Goal: Task Accomplishment & Management: Use online tool/utility

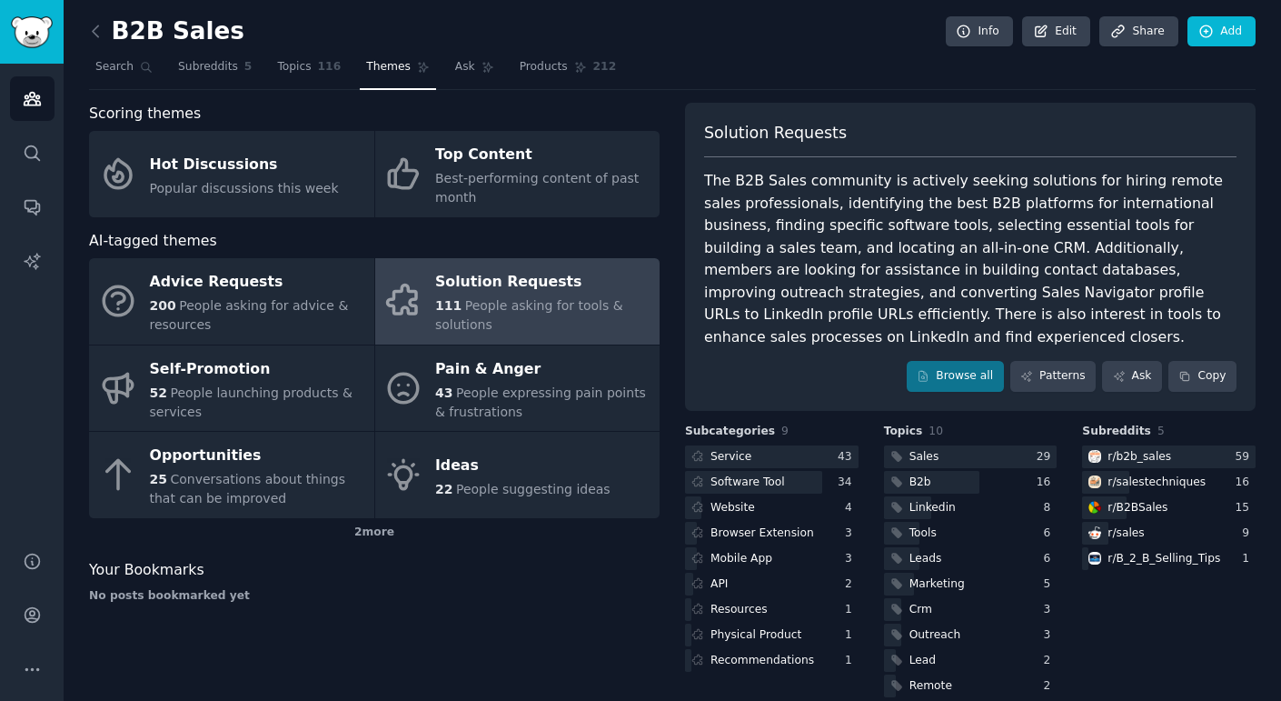
click at [112, 32] on h2 "B2B Sales" at bounding box center [166, 31] width 155 height 29
click at [105, 30] on icon at bounding box center [95, 31] width 19 height 19
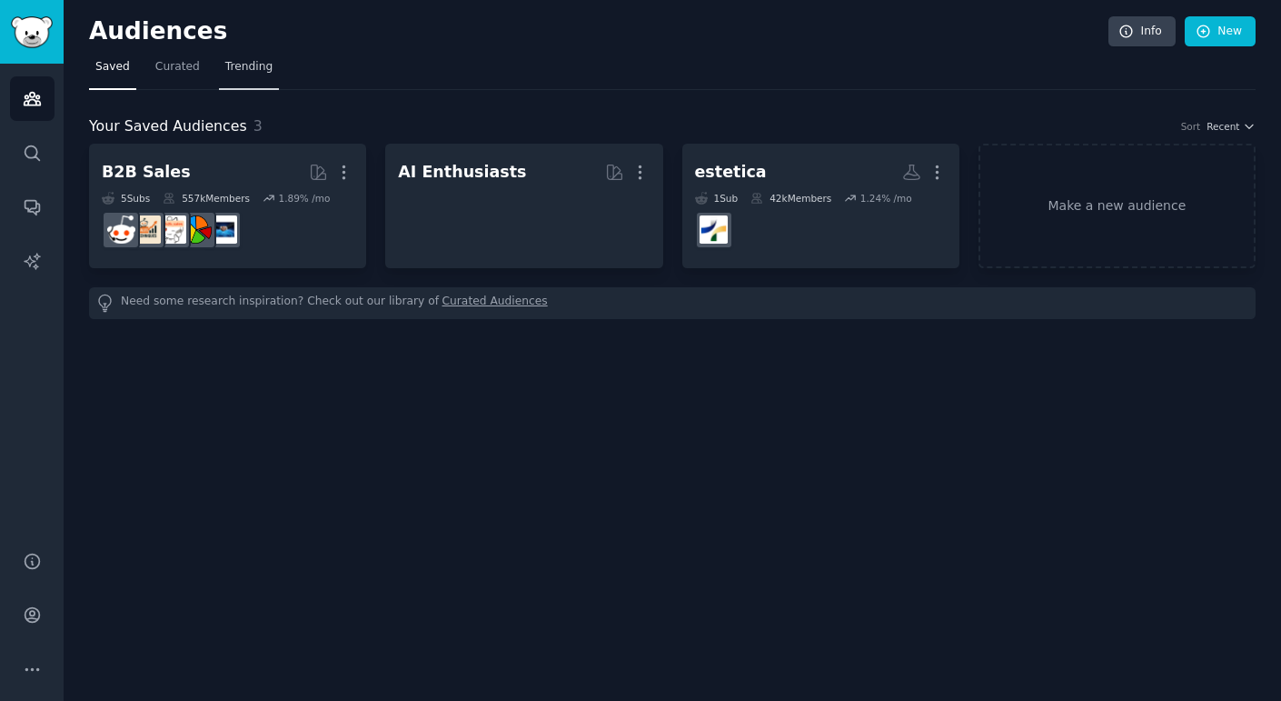
click at [255, 69] on span "Trending" at bounding box center [248, 67] width 47 height 16
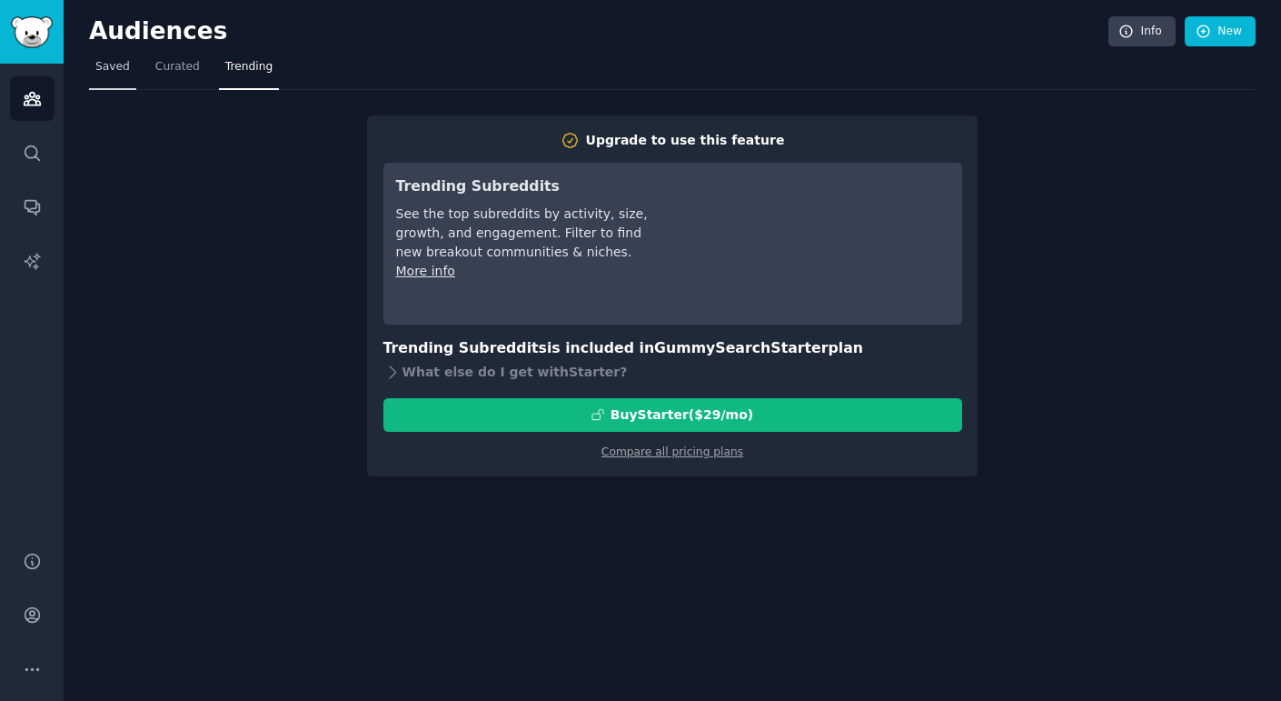
click at [131, 78] on link "Saved" at bounding box center [112, 71] width 47 height 37
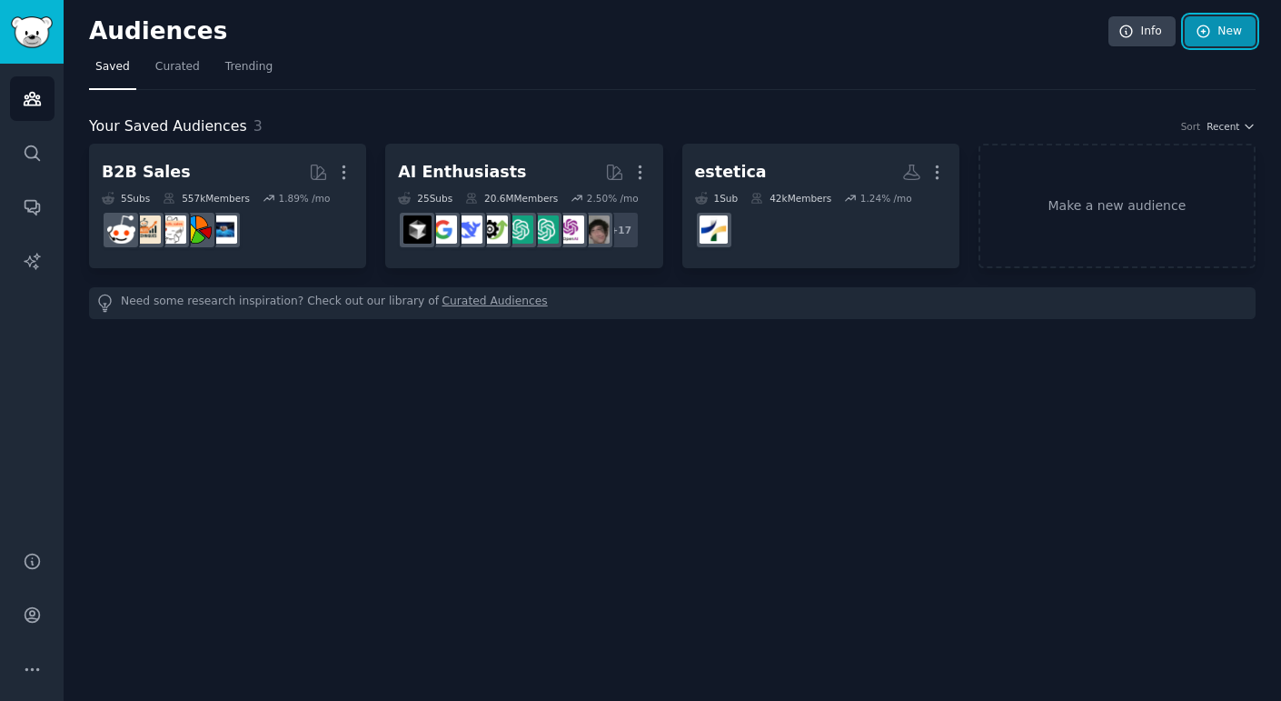
click at [1203, 31] on icon at bounding box center [1204, 32] width 16 height 16
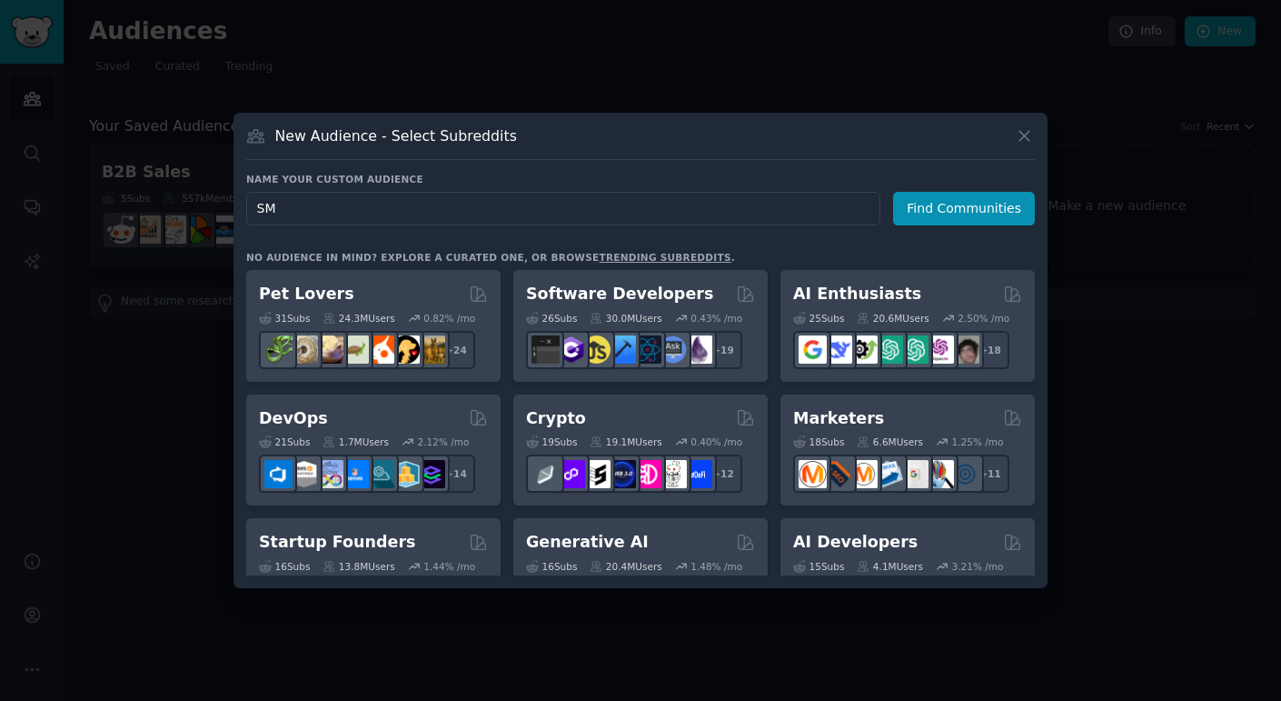
type input "SMB"
click at [962, 207] on button "Find Communities" at bounding box center [964, 209] width 142 height 34
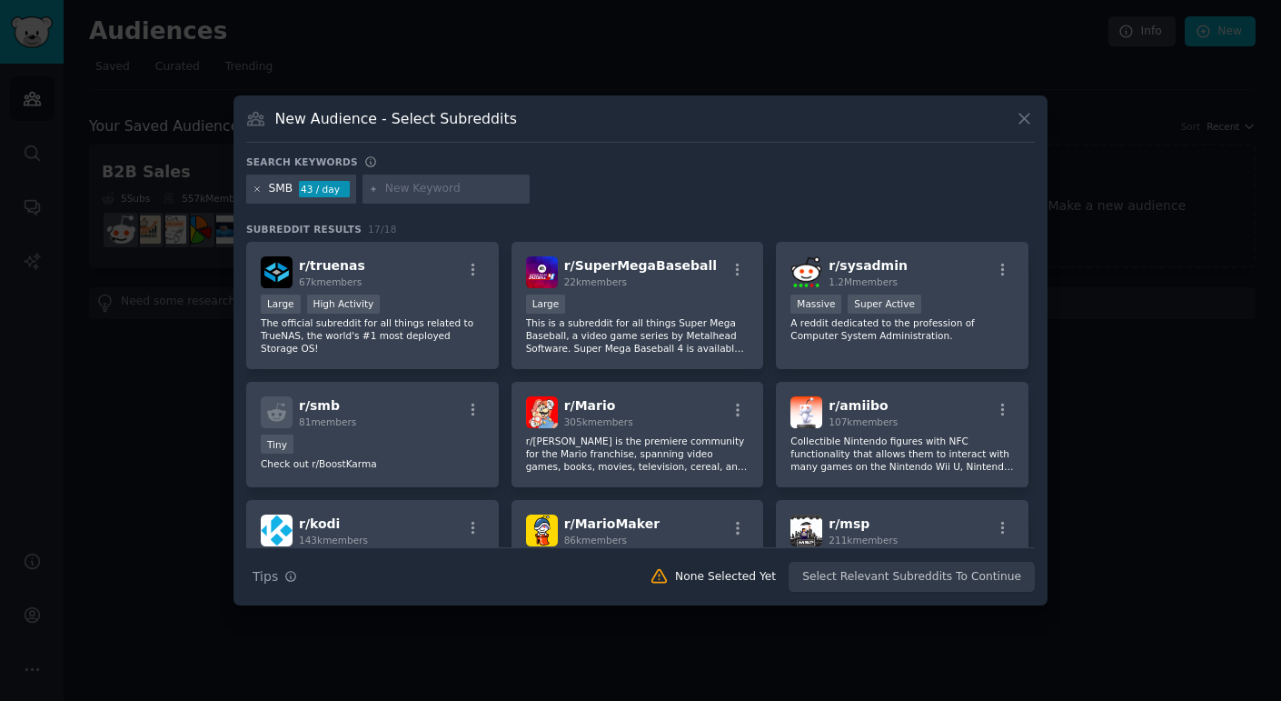
click at [258, 190] on icon at bounding box center [257, 188] width 5 height 5
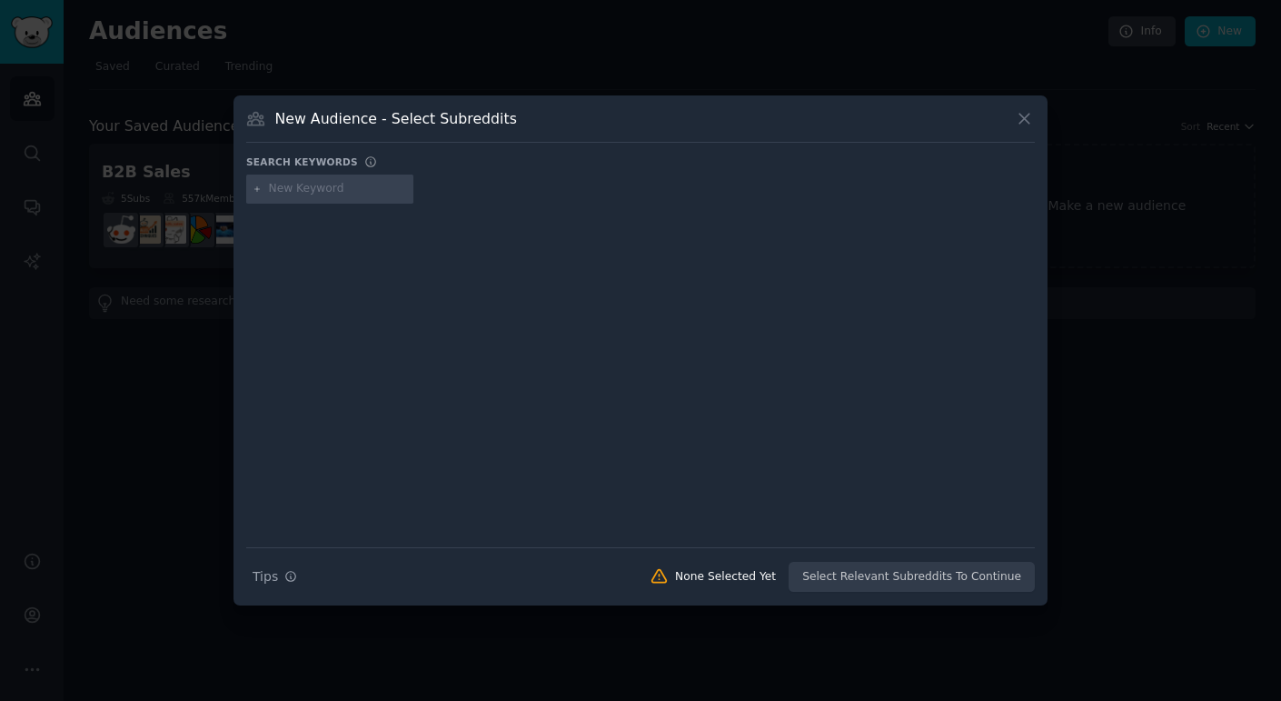
click at [294, 194] on input "text" at bounding box center [338, 189] width 138 height 16
type input "Pequenas e medias empresas"
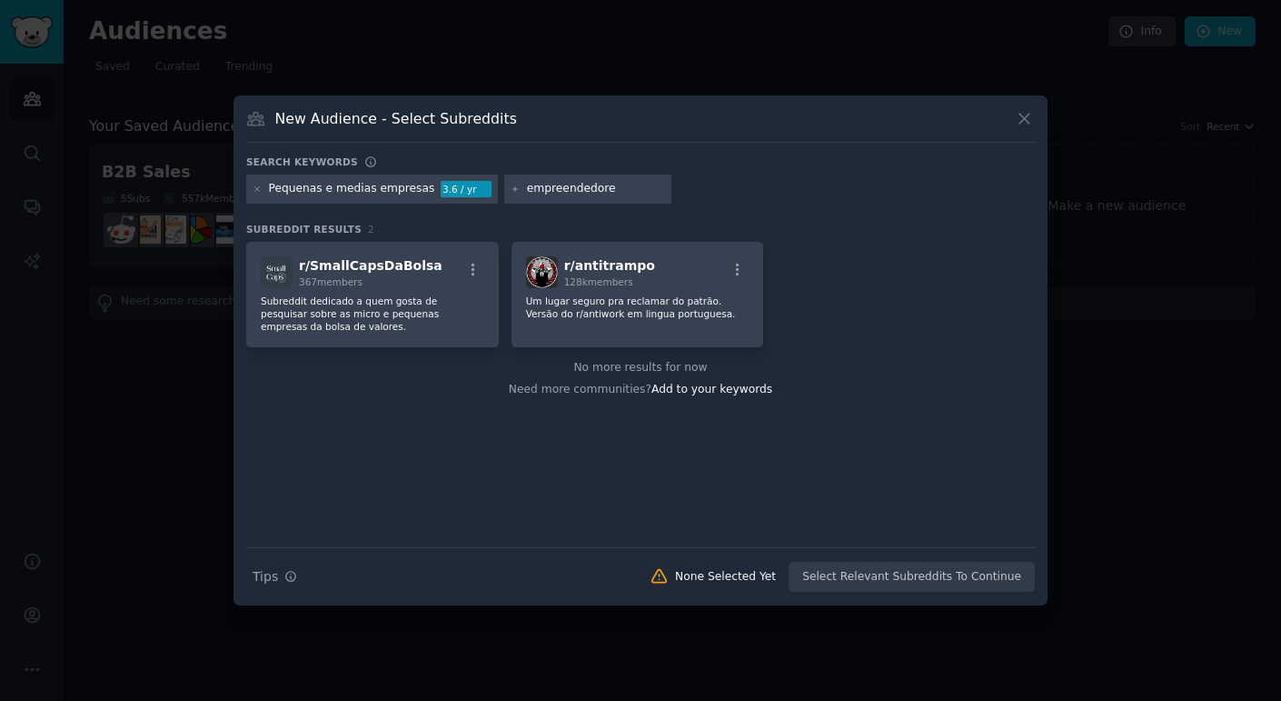
type input "empreendedores"
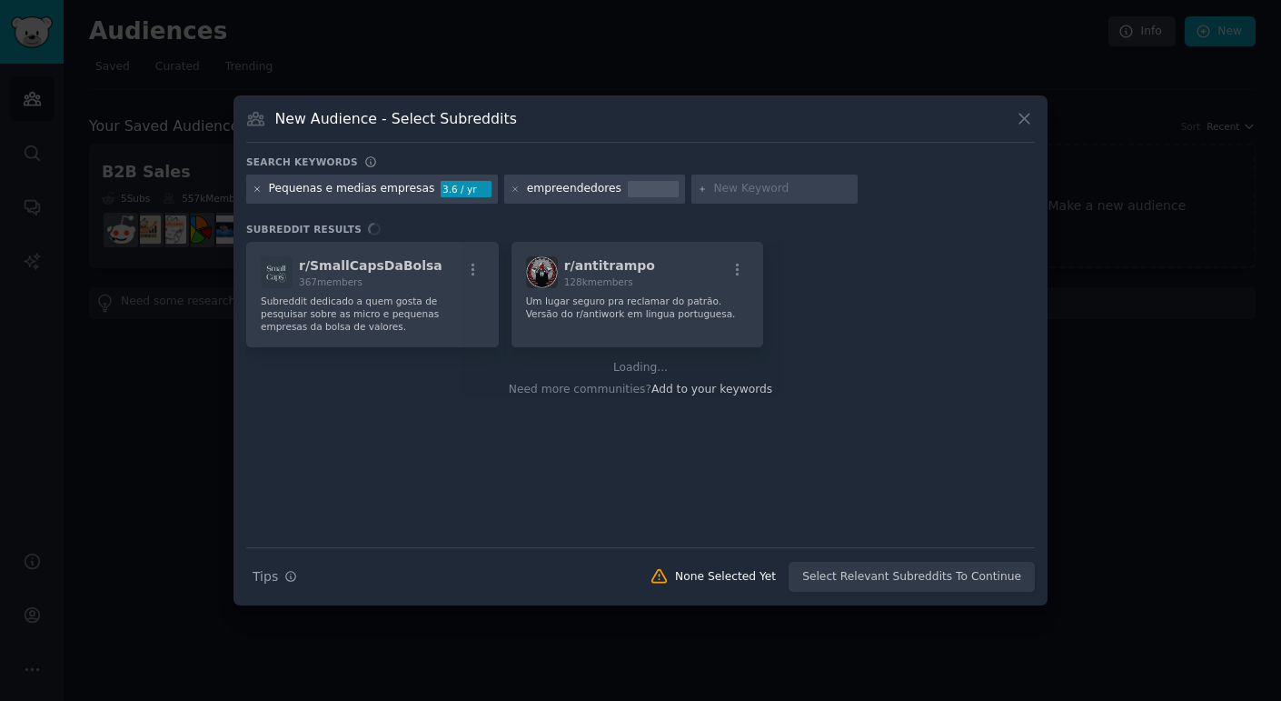
click at [260, 191] on icon at bounding box center [257, 188] width 5 height 5
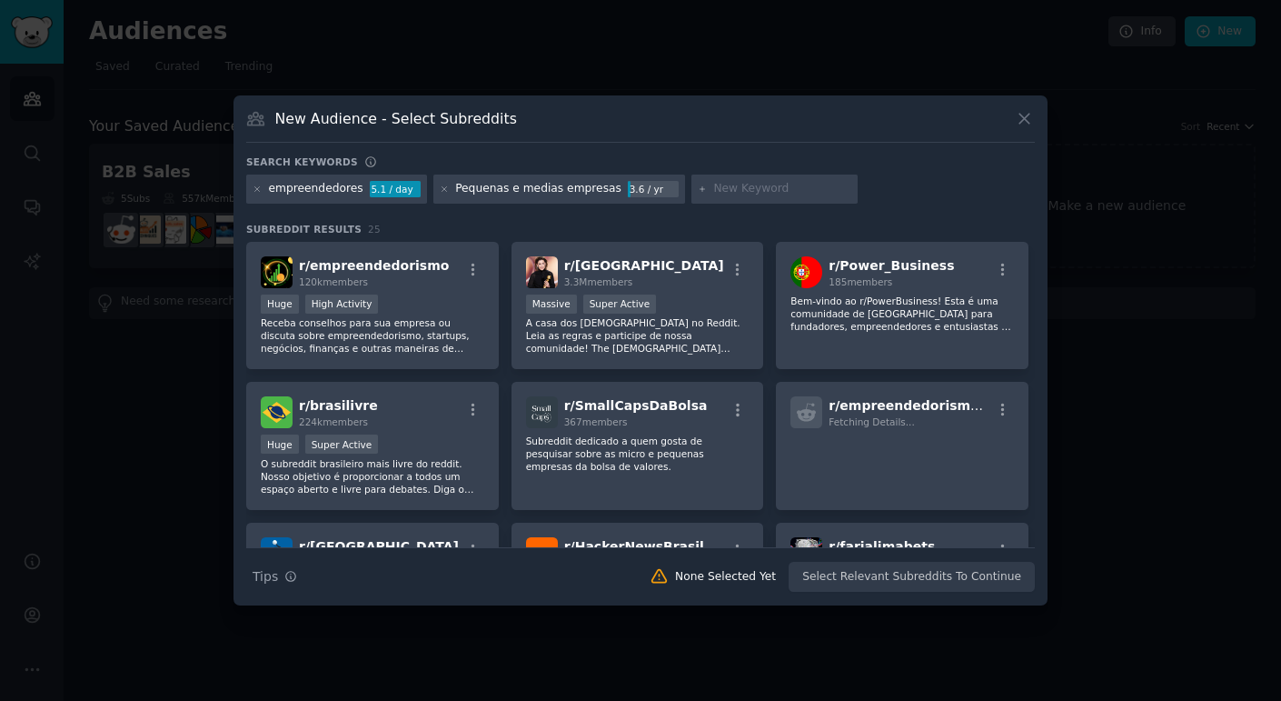
click at [442, 192] on div "Pequenas e medias empresas 3.6 / yr" at bounding box center [559, 188] width 252 height 29
click at [442, 189] on icon at bounding box center [444, 188] width 5 height 5
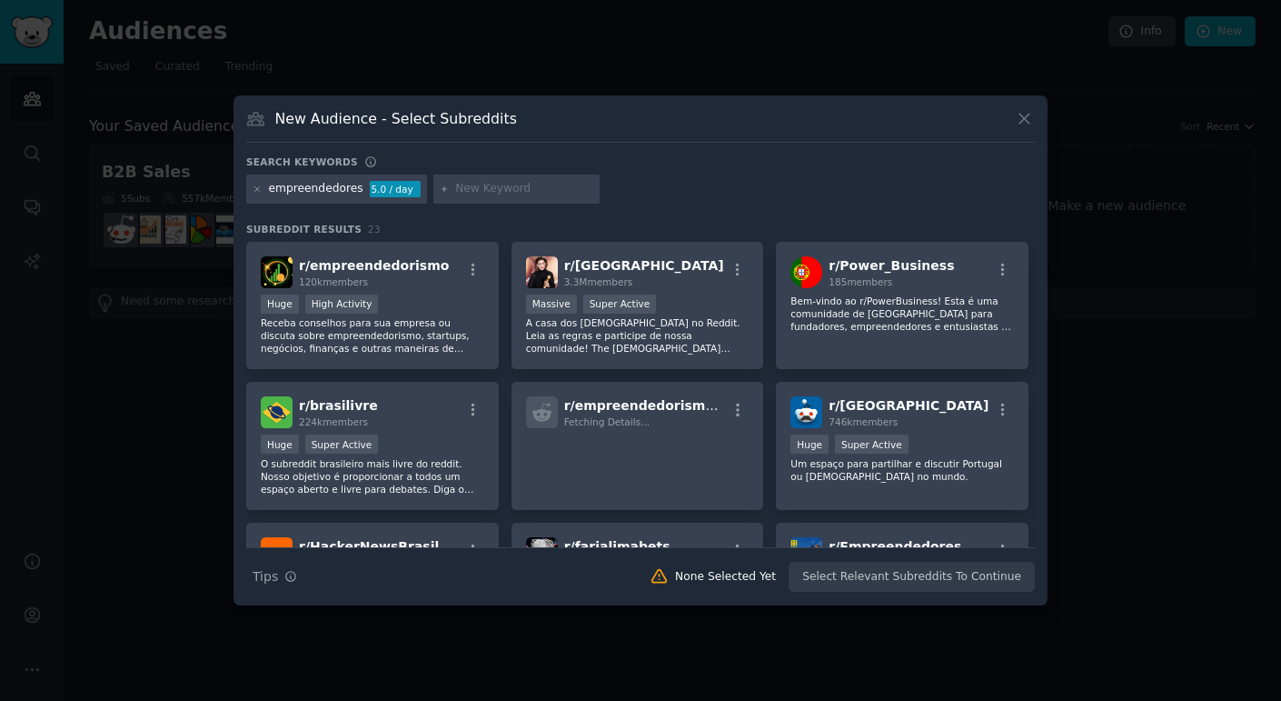
click at [481, 194] on input "text" at bounding box center [524, 189] width 138 height 16
click at [401, 256] on h2 "r/ empreendedorismo 120k members" at bounding box center [374, 272] width 150 height 32
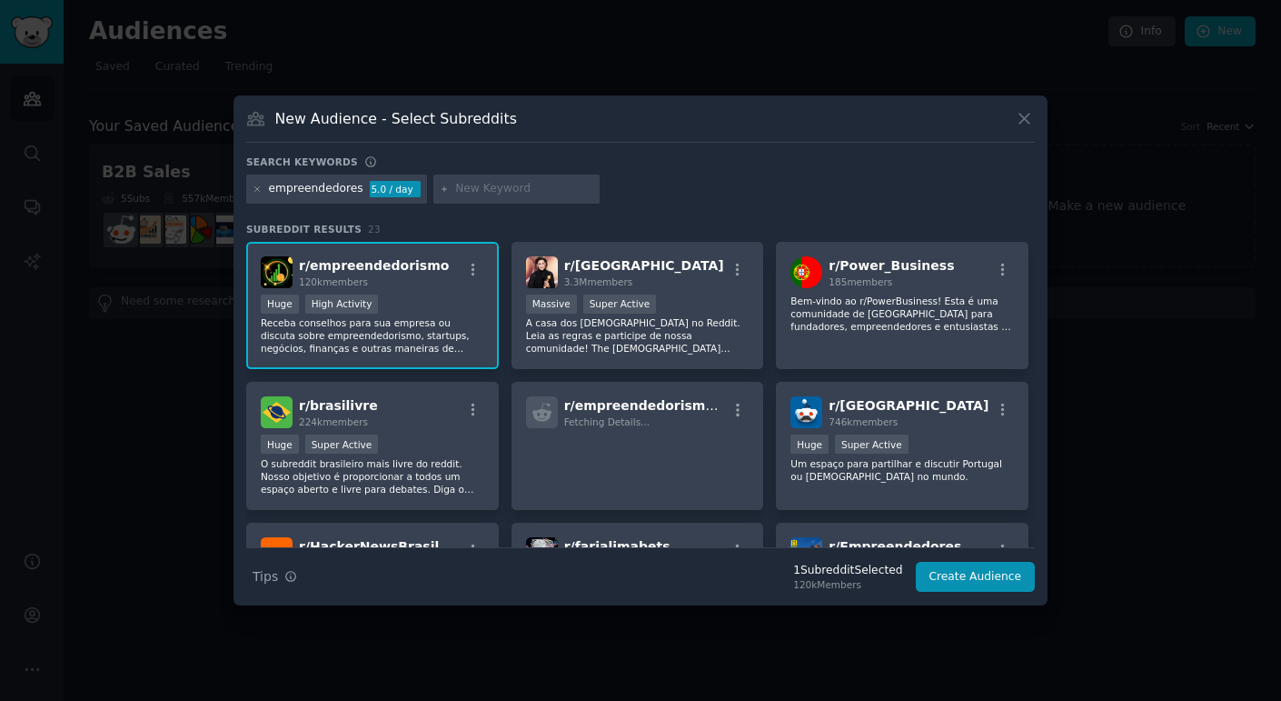
click at [951, 593] on div "New Audience - Select Subreddits Search keywords empreendedores 5.0 / day Subre…" at bounding box center [641, 350] width 814 height 510
click at [951, 586] on button "Create Audience" at bounding box center [976, 577] width 120 height 31
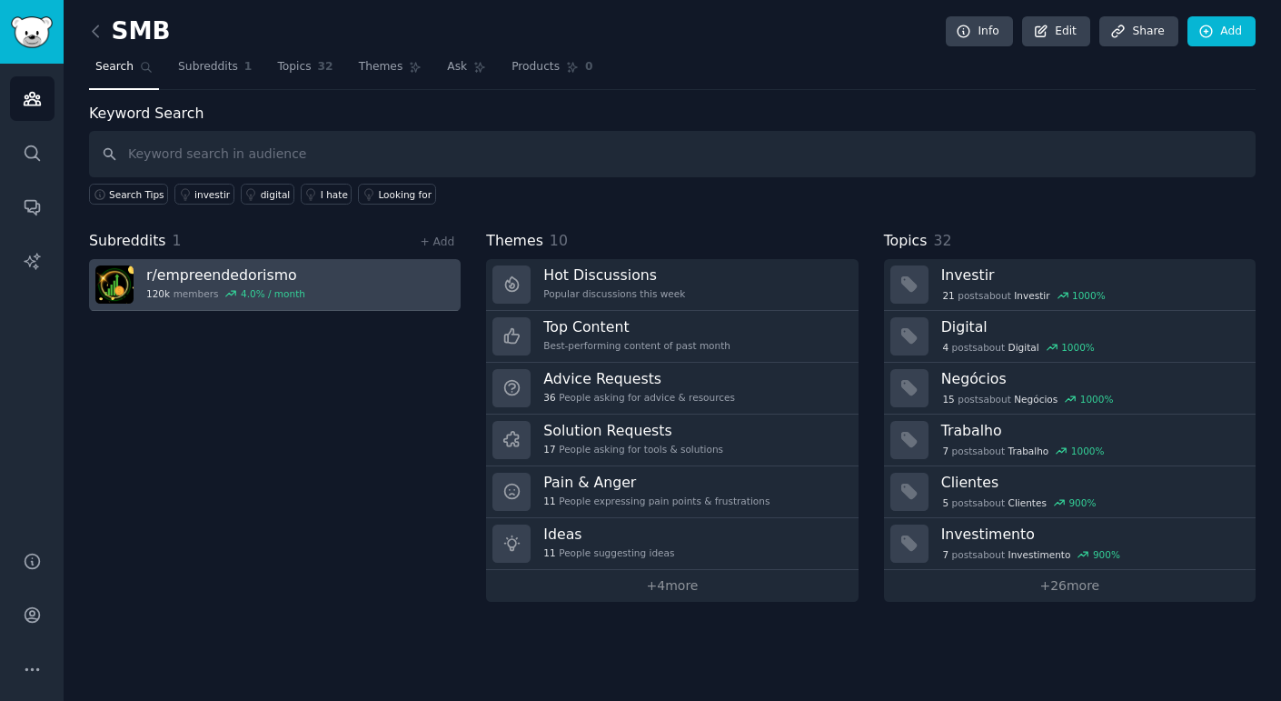
click at [335, 267] on link "r/ empreendedorismo 120k members 4.0 % / month" at bounding box center [275, 285] width 372 height 52
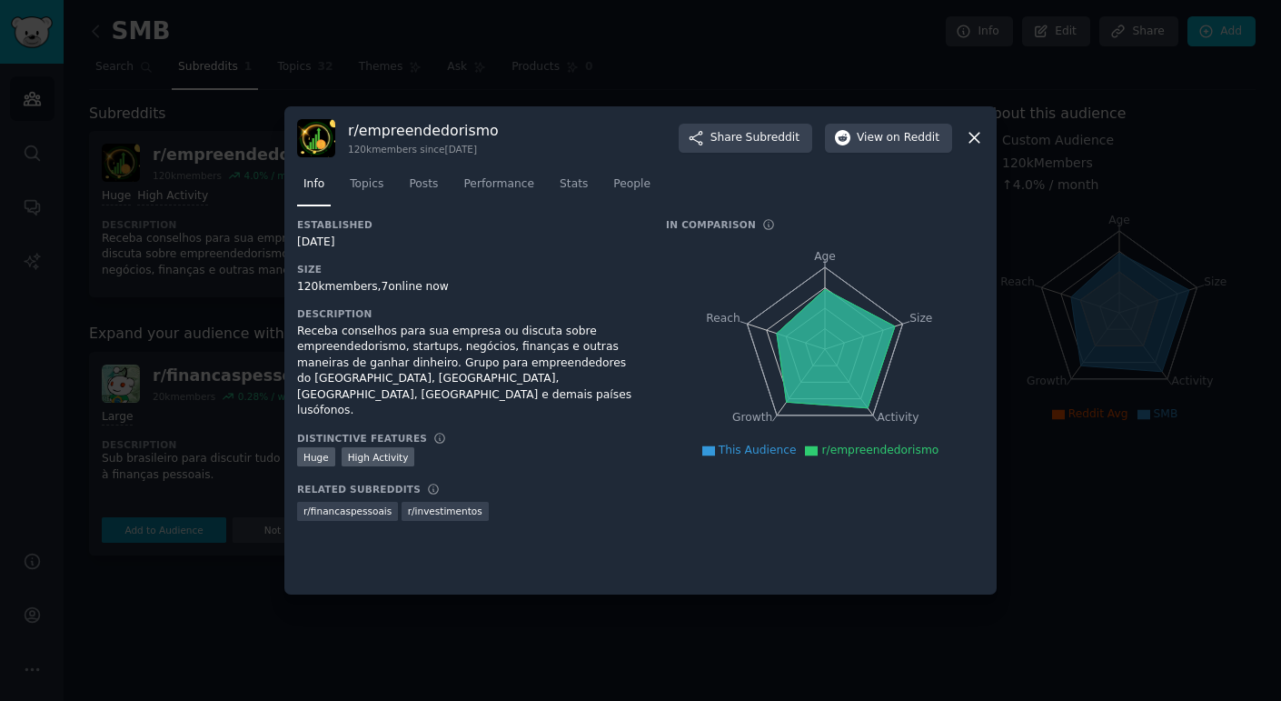
click at [969, 134] on icon at bounding box center [974, 137] width 19 height 19
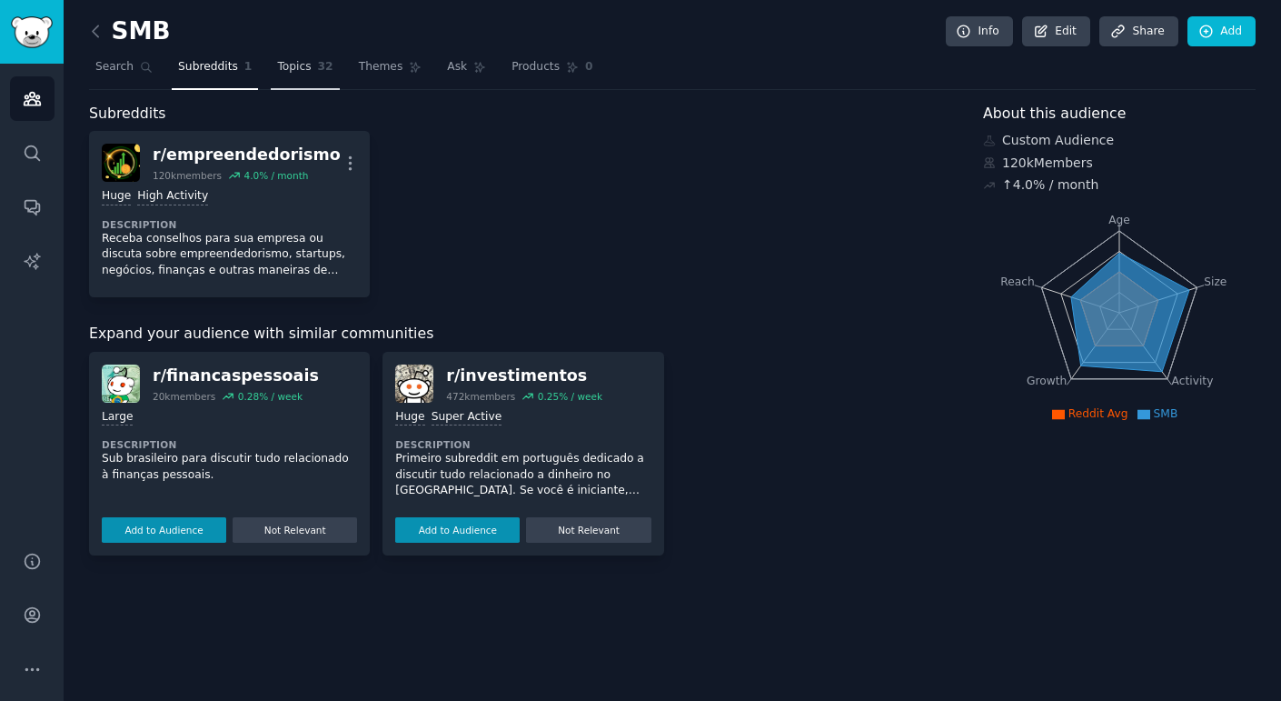
click at [306, 83] on link "Topics 32" at bounding box center [305, 71] width 68 height 37
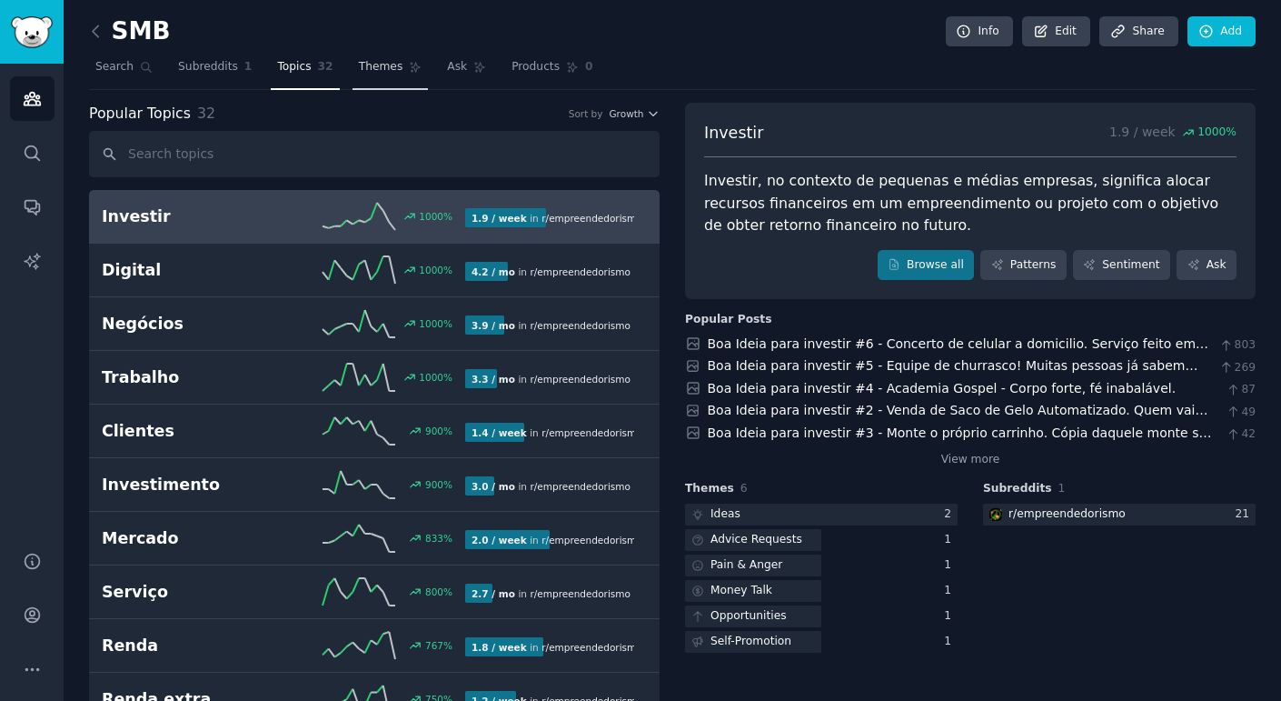
click at [361, 71] on span "Themes" at bounding box center [381, 67] width 45 height 16
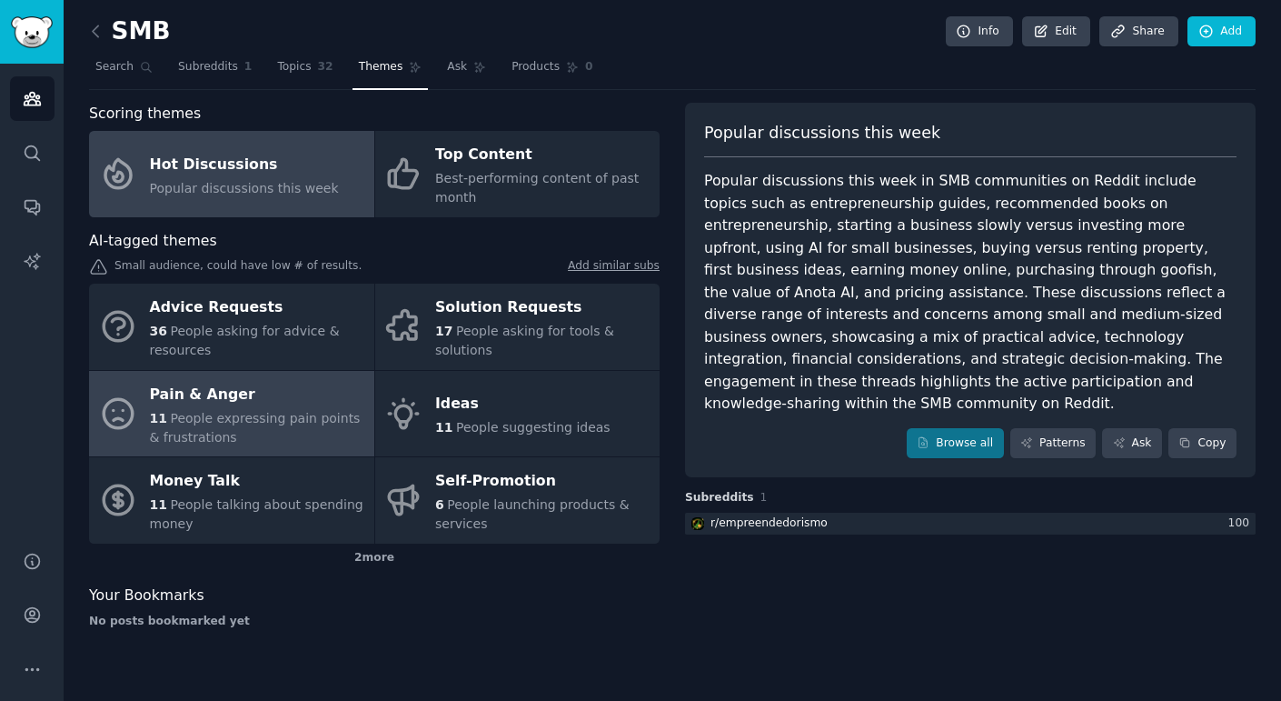
click at [310, 420] on span "People expressing pain points & frustrations" at bounding box center [255, 428] width 211 height 34
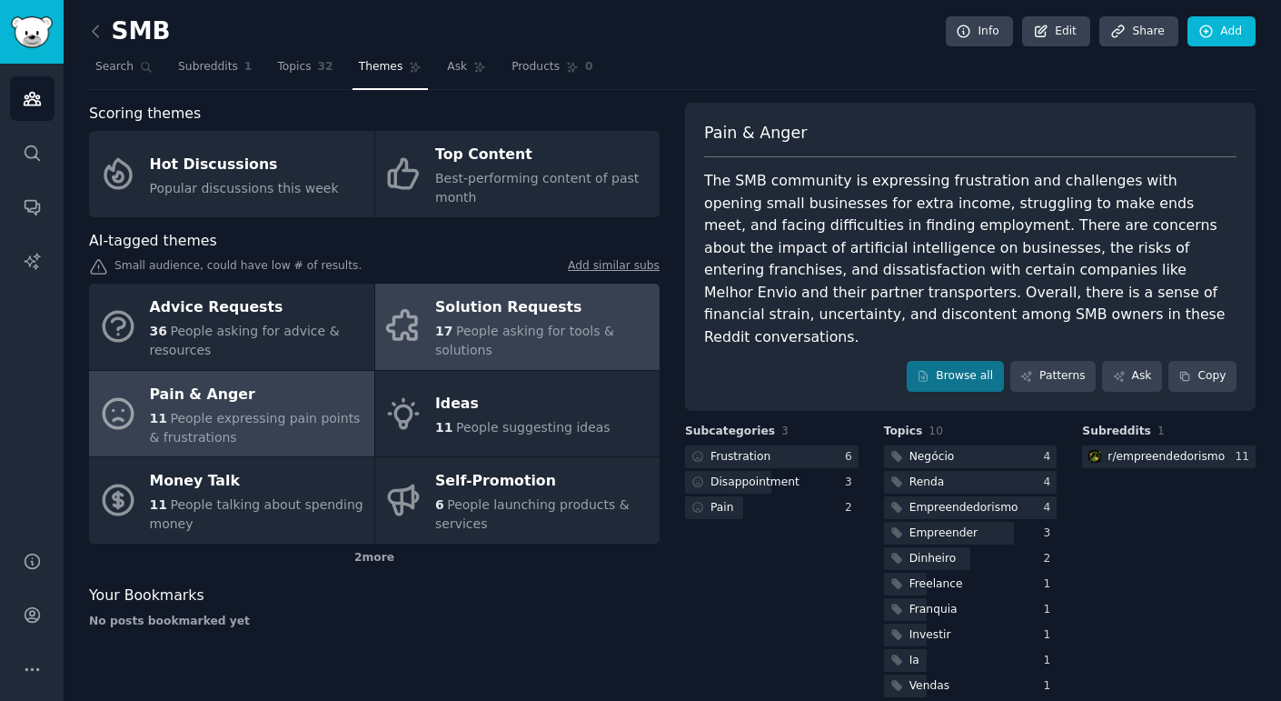
click at [529, 352] on link "Solution Requests 17 People asking for tools & solutions" at bounding box center [517, 327] width 285 height 86
